Goal: Information Seeking & Learning: Learn about a topic

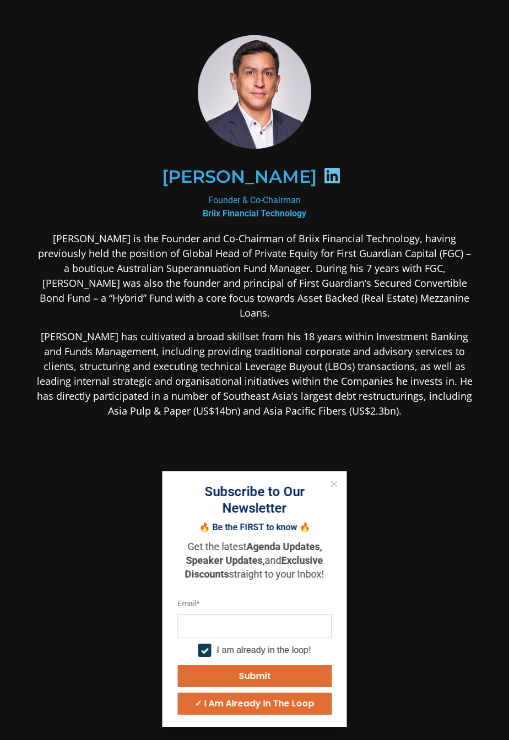
click at [332, 485] on icon "Close" at bounding box center [334, 483] width 7 height 7
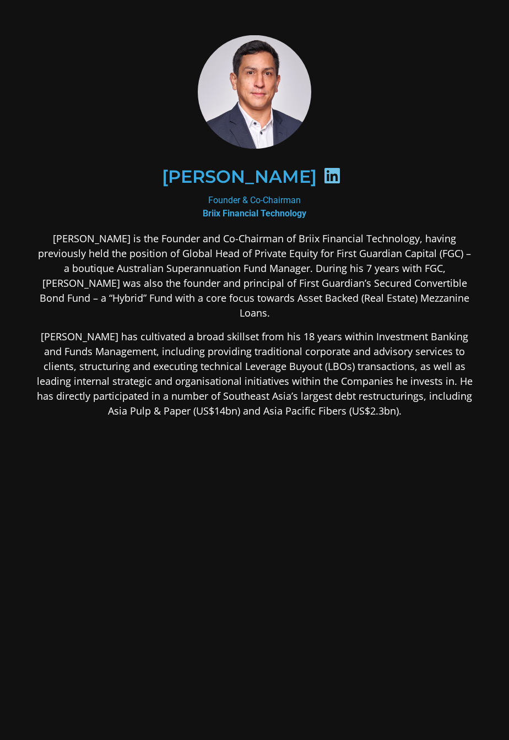
click at [270, 112] on img at bounding box center [255, 91] width 122 height 113
